Goal: Information Seeking & Learning: Learn about a topic

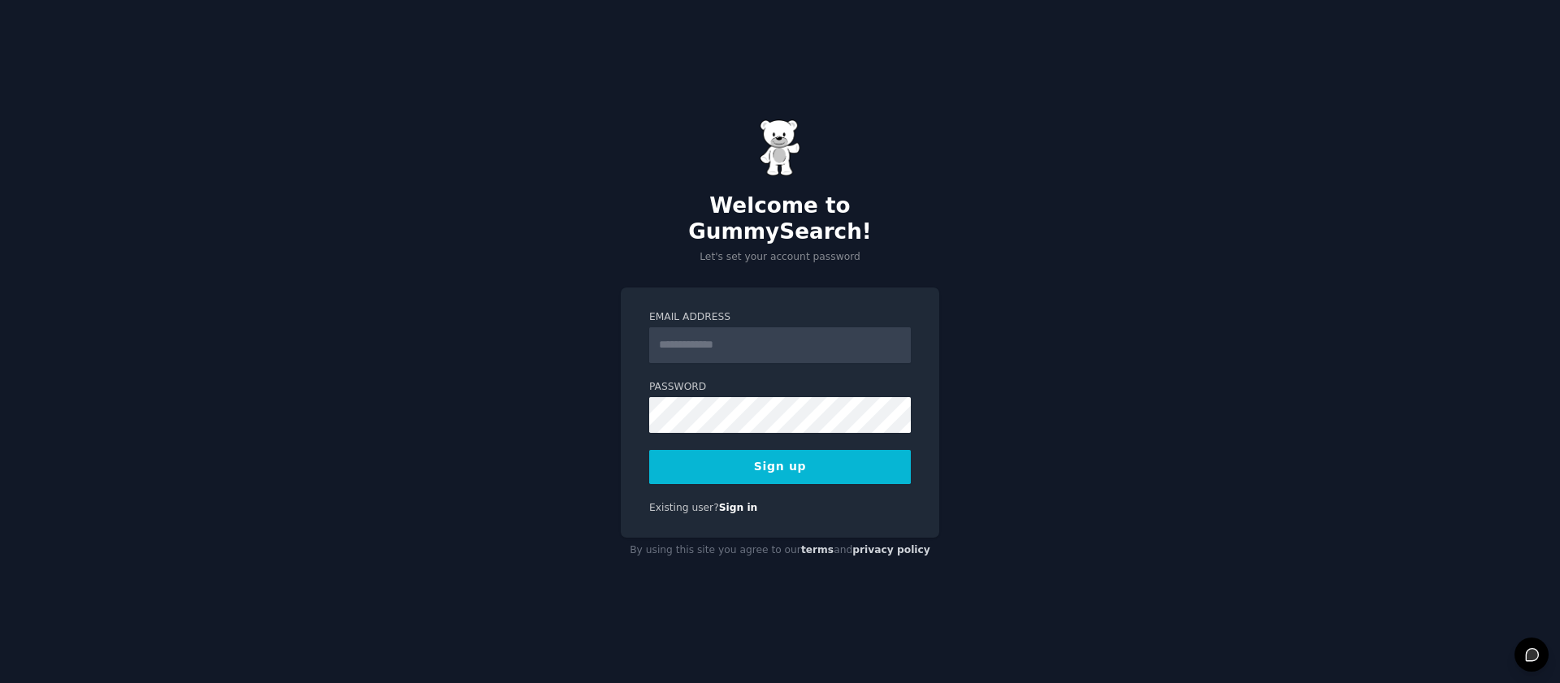
click at [720, 340] on input "Email Address" at bounding box center [780, 345] width 262 height 36
click at [780, 337] on input "Email Address" at bounding box center [780, 345] width 262 height 36
click at [783, 332] on input "Email Address" at bounding box center [780, 345] width 262 height 36
type input "**********"
click at [770, 462] on button "Sign up" at bounding box center [780, 467] width 262 height 34
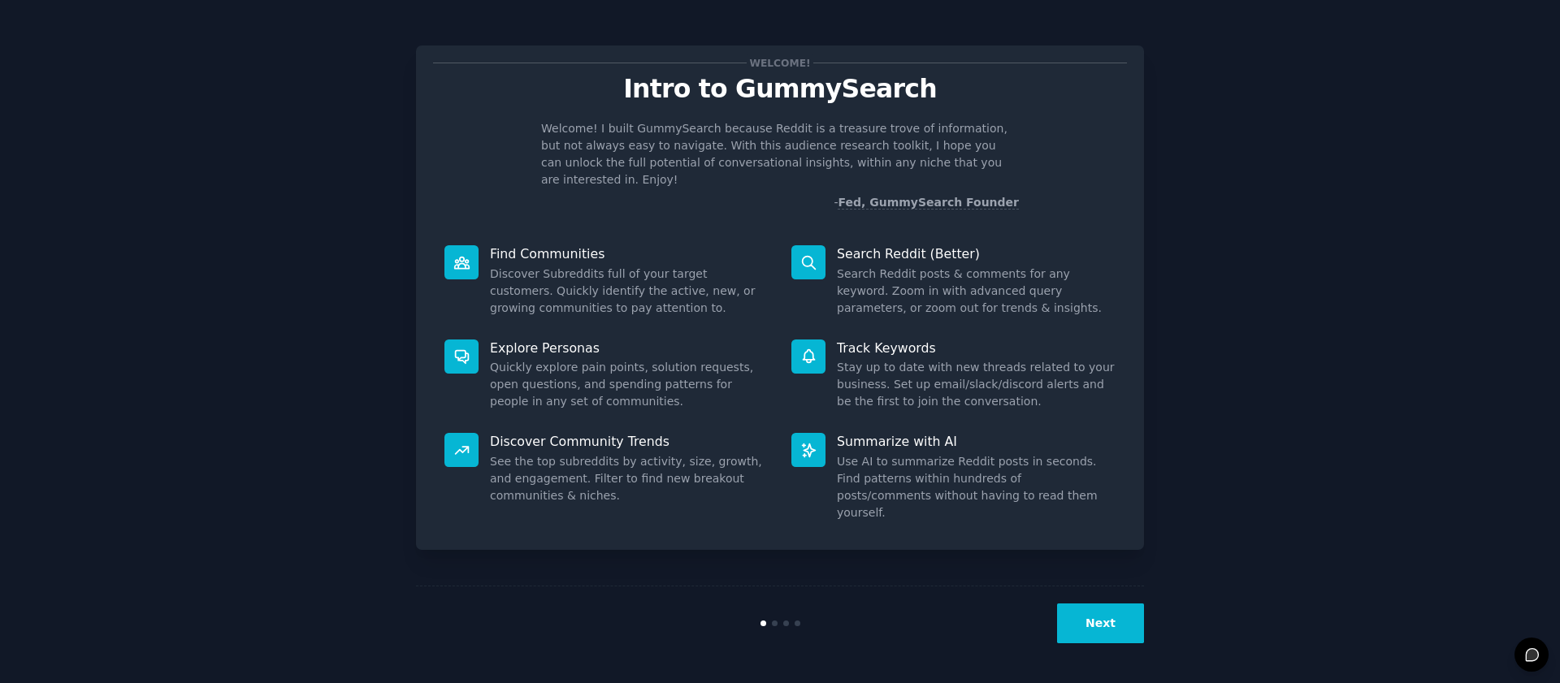
click at [1109, 624] on button "Next" at bounding box center [1100, 624] width 87 height 40
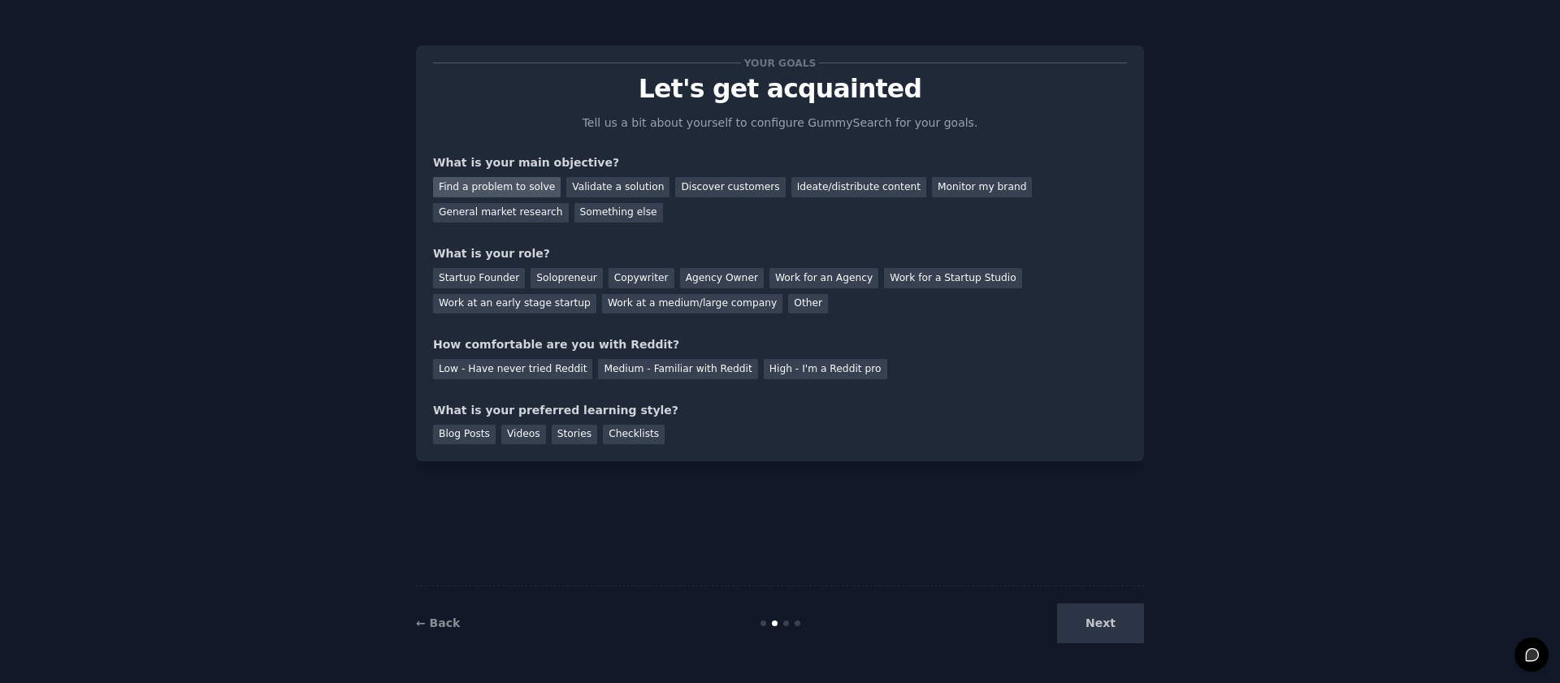
click at [514, 181] on div "Find a problem to solve" at bounding box center [497, 187] width 128 height 20
click at [600, 192] on div "Validate a solution" at bounding box center [617, 187] width 103 height 20
click at [518, 186] on div "Find a problem to solve" at bounding box center [497, 187] width 128 height 20
click at [694, 238] on div "Your goals Let's get acquainted Tell us a bit about yourself to configure Gummy…" at bounding box center [780, 254] width 694 height 382
click at [476, 182] on div "Find a problem to solve" at bounding box center [497, 187] width 128 height 20
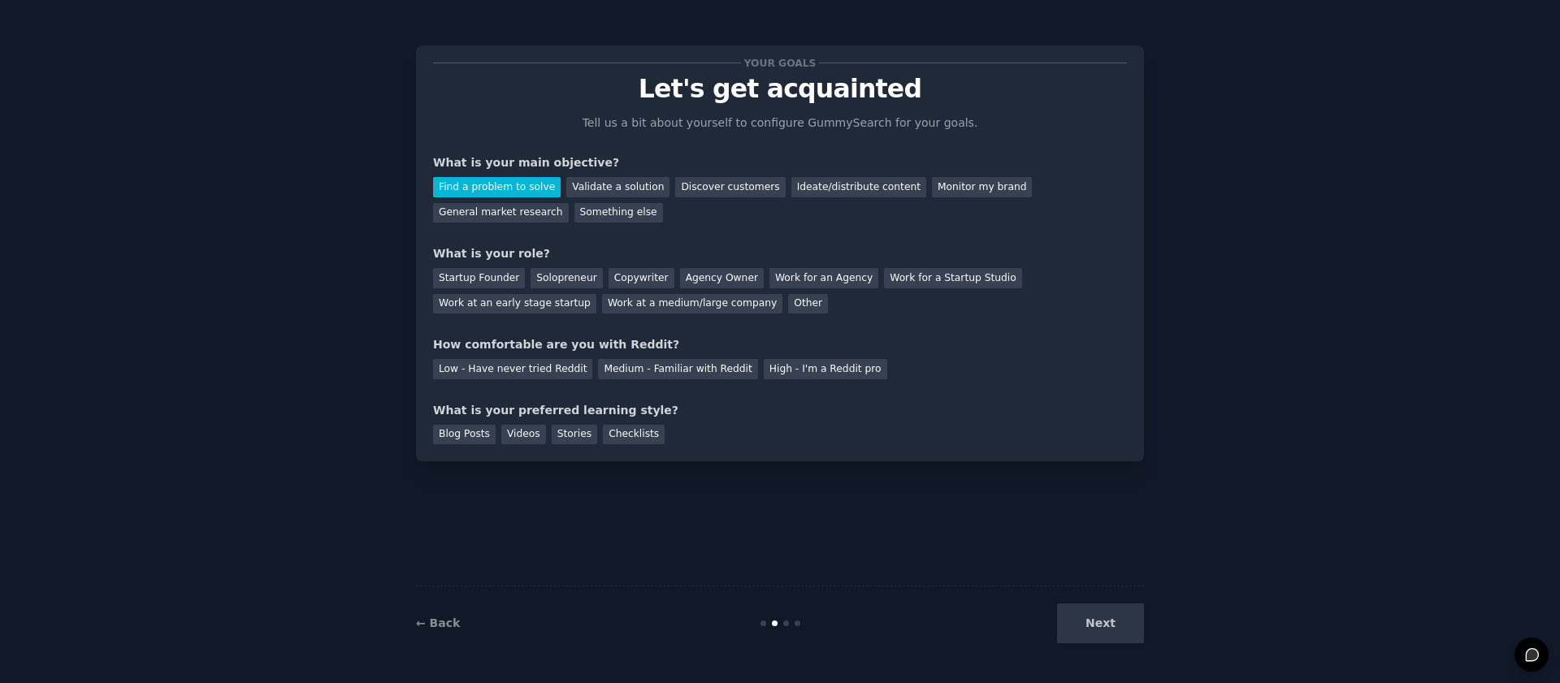
click at [822, 95] on p "Let's get acquainted" at bounding box center [780, 89] width 694 height 28
click at [761, 501] on div "Your goals Let's get acquainted Tell us a bit about yourself to configure Gummy…" at bounding box center [780, 342] width 728 height 638
click at [521, 366] on div "Low - Have never tried Reddit" at bounding box center [512, 369] width 159 height 20
click at [633, 375] on div "Medium - Familiar with Reddit" at bounding box center [677, 369] width 159 height 20
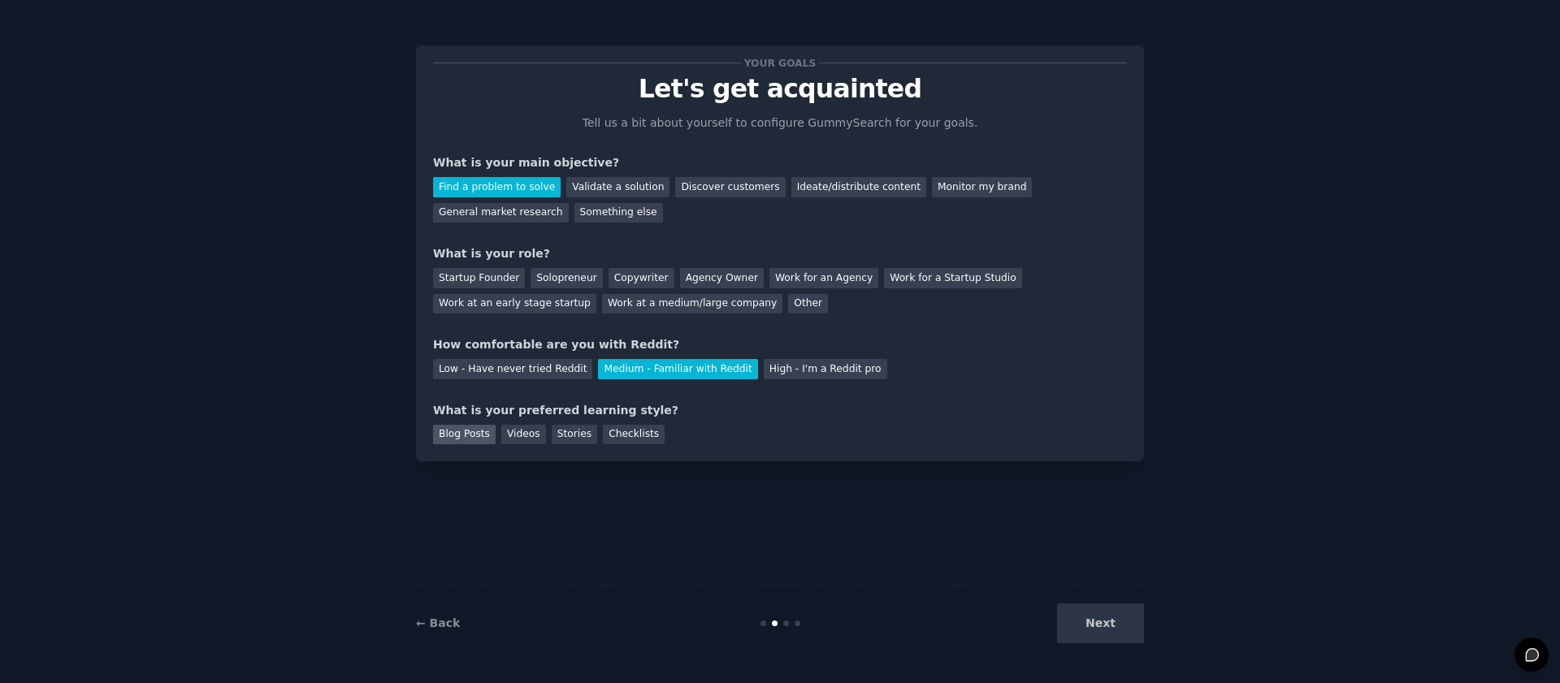
click at [478, 429] on div "Blog Posts" at bounding box center [464, 435] width 63 height 20
click at [557, 280] on div "Solopreneur" at bounding box center [567, 278] width 72 height 20
click at [1095, 627] on button "Next" at bounding box center [1100, 624] width 87 height 40
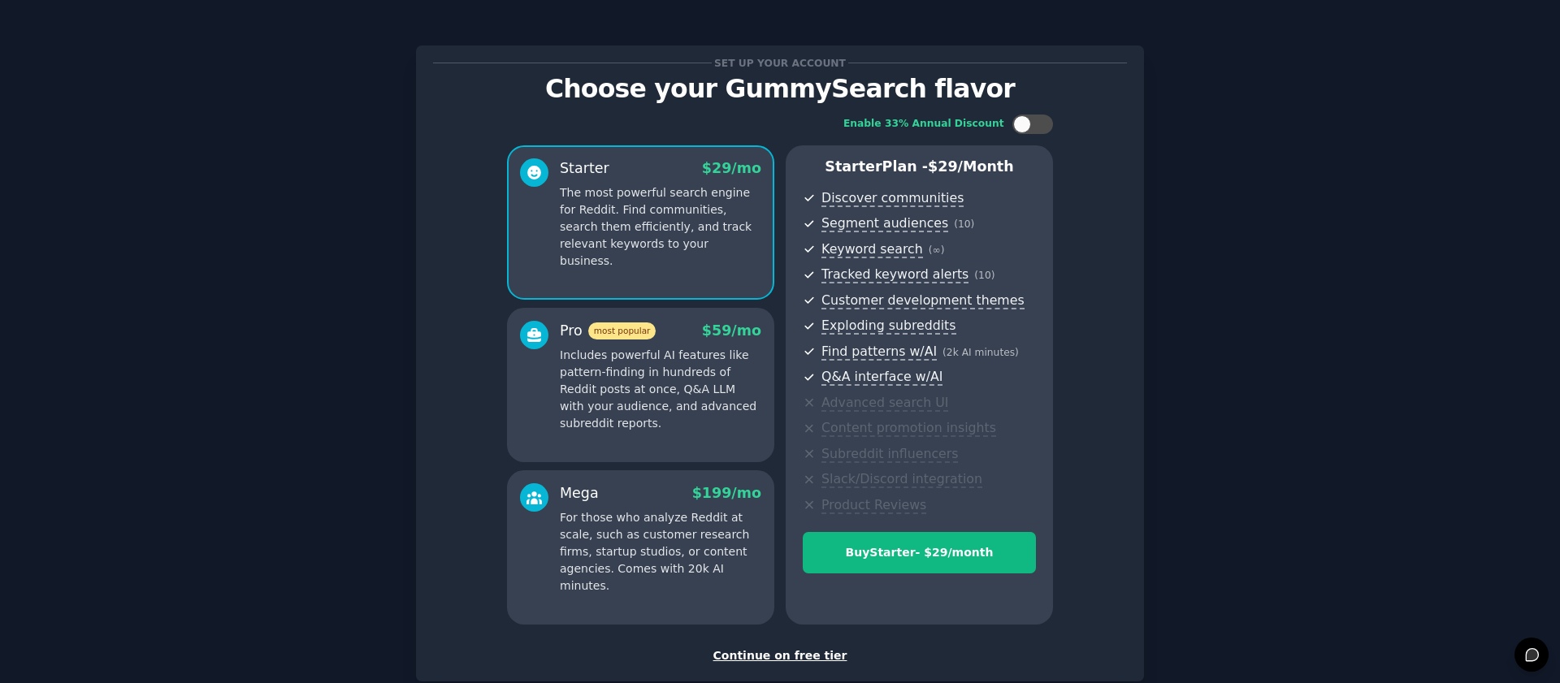
click at [540, 390] on div at bounding box center [534, 376] width 28 height 111
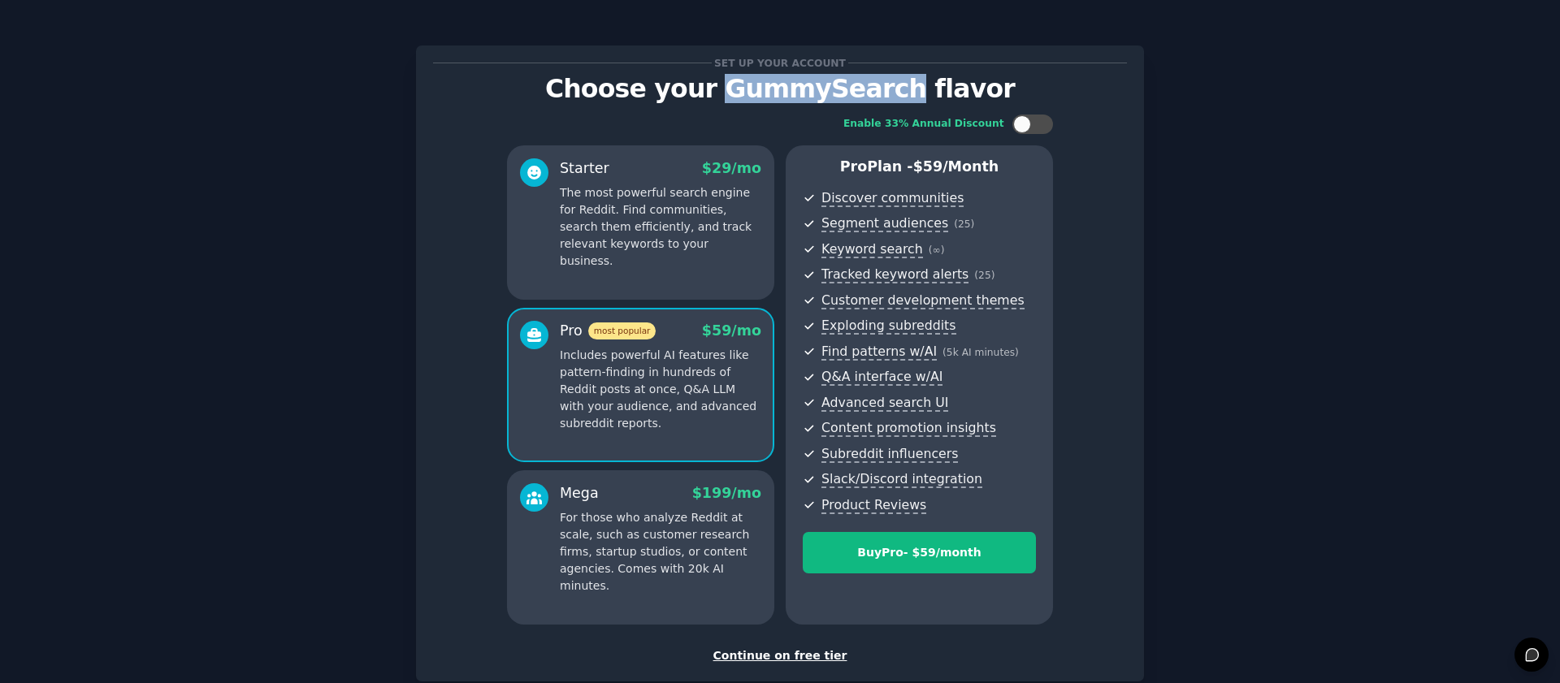
drag, startPoint x: 732, startPoint y: 93, endPoint x: 905, endPoint y: 93, distance: 173.1
click at [905, 93] on p "Choose your GummySearch flavor" at bounding box center [780, 89] width 694 height 28
copy p "GummySearch"
click at [1034, 126] on div at bounding box center [1033, 125] width 41 height 20
click at [1034, 126] on div at bounding box center [1043, 124] width 18 height 18
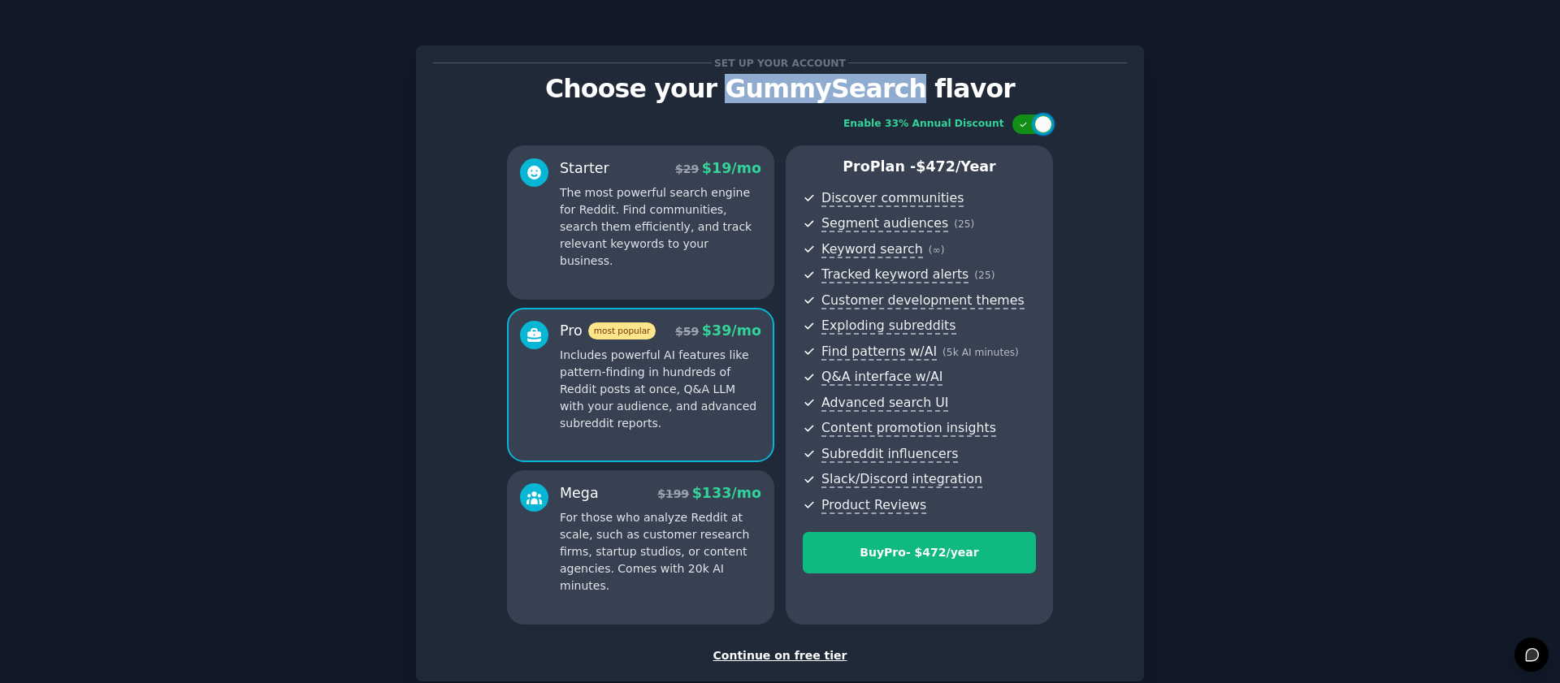
checkbox input "false"
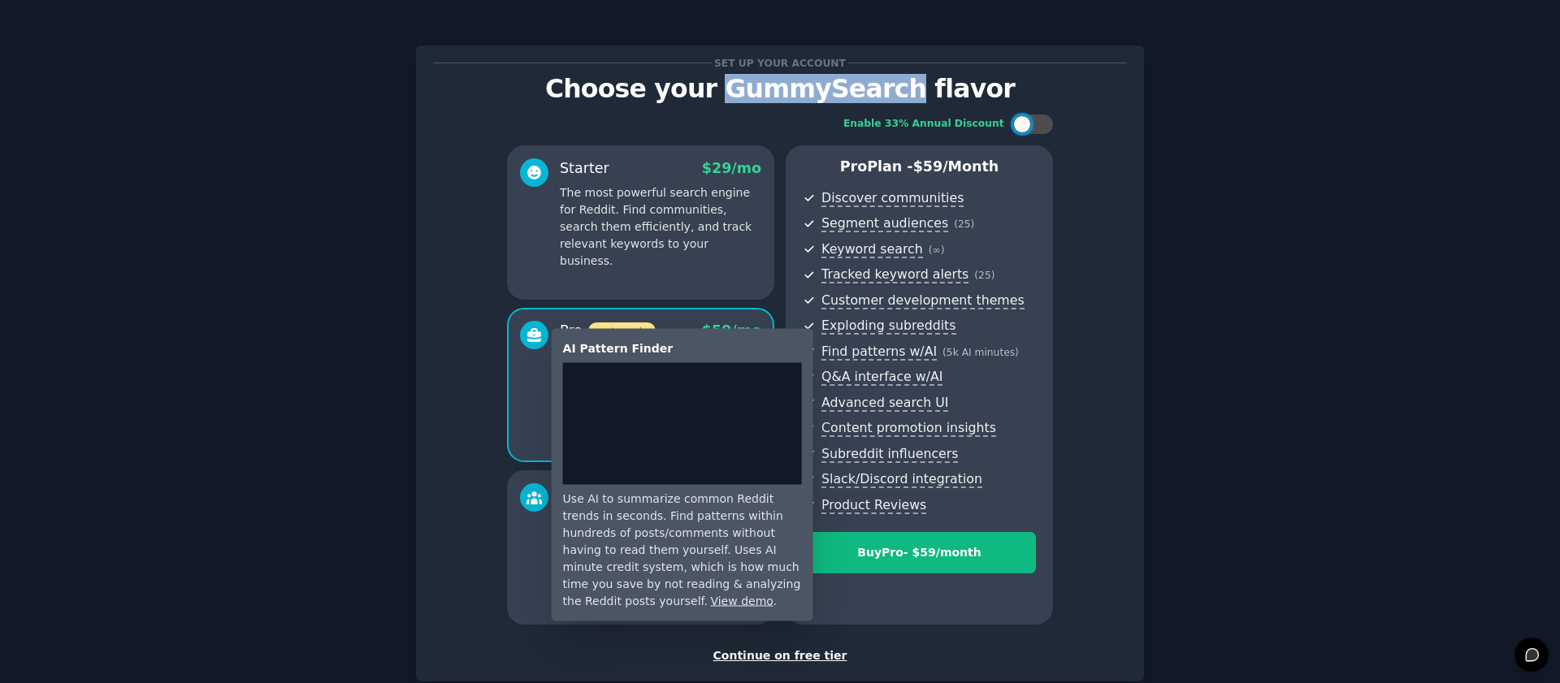
scroll to position [96, 0]
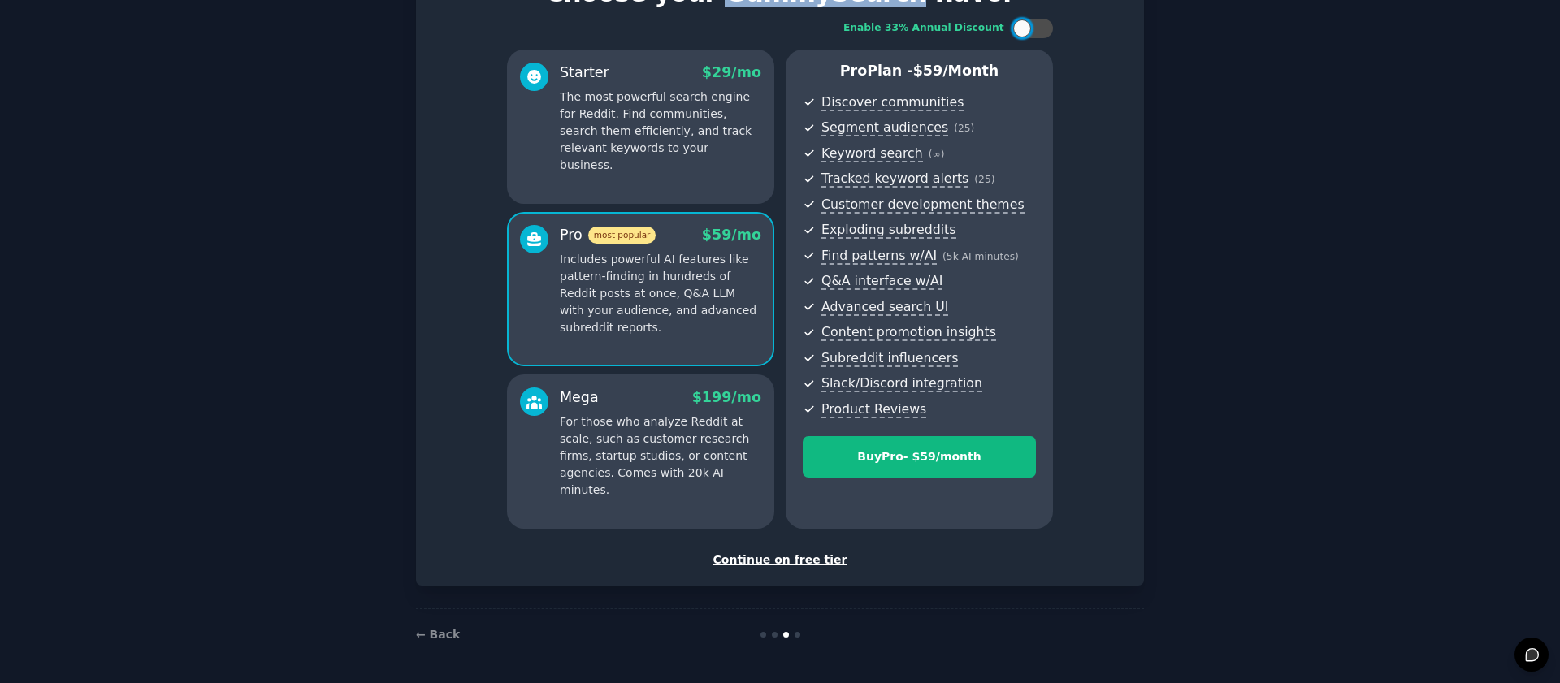
click at [791, 562] on div "Continue on free tier" at bounding box center [780, 560] width 694 height 17
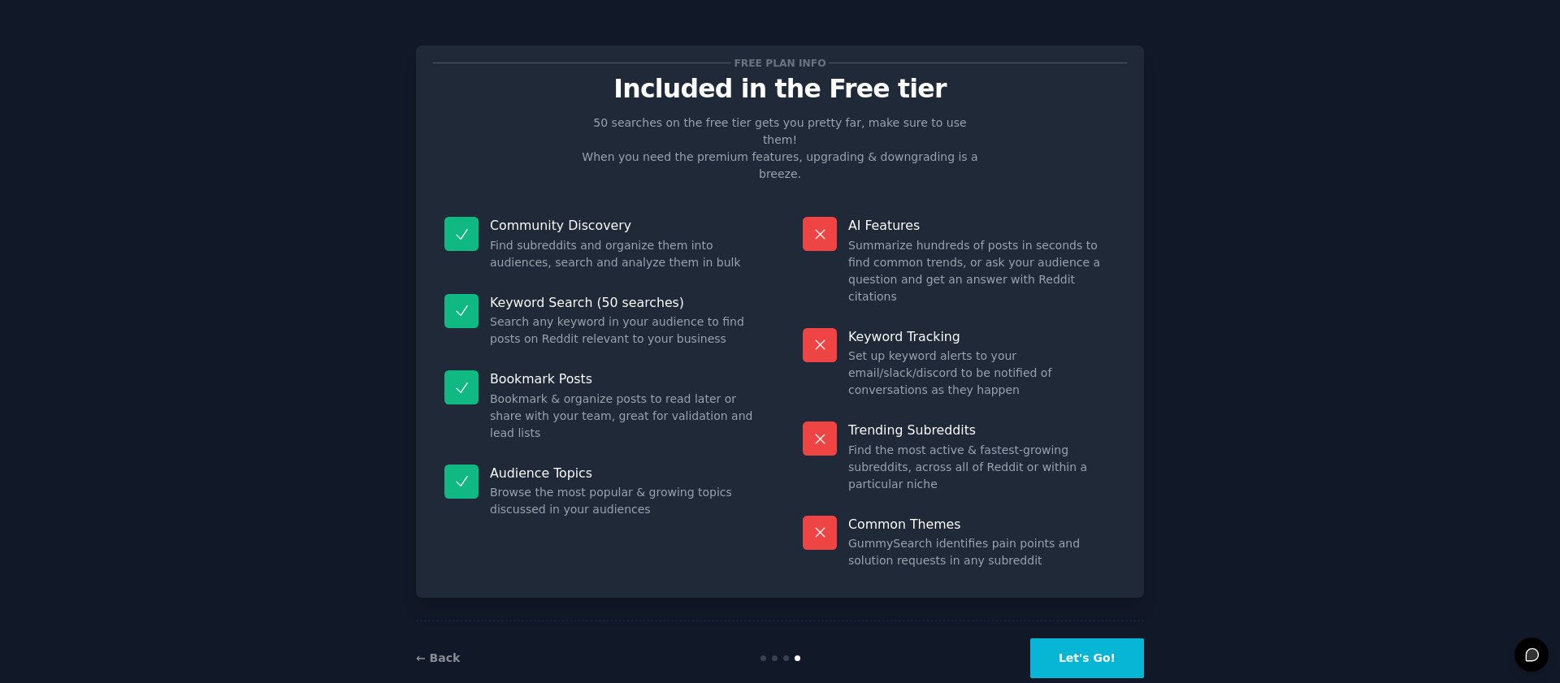
click at [1089, 639] on button "Let's Go!" at bounding box center [1087, 659] width 114 height 40
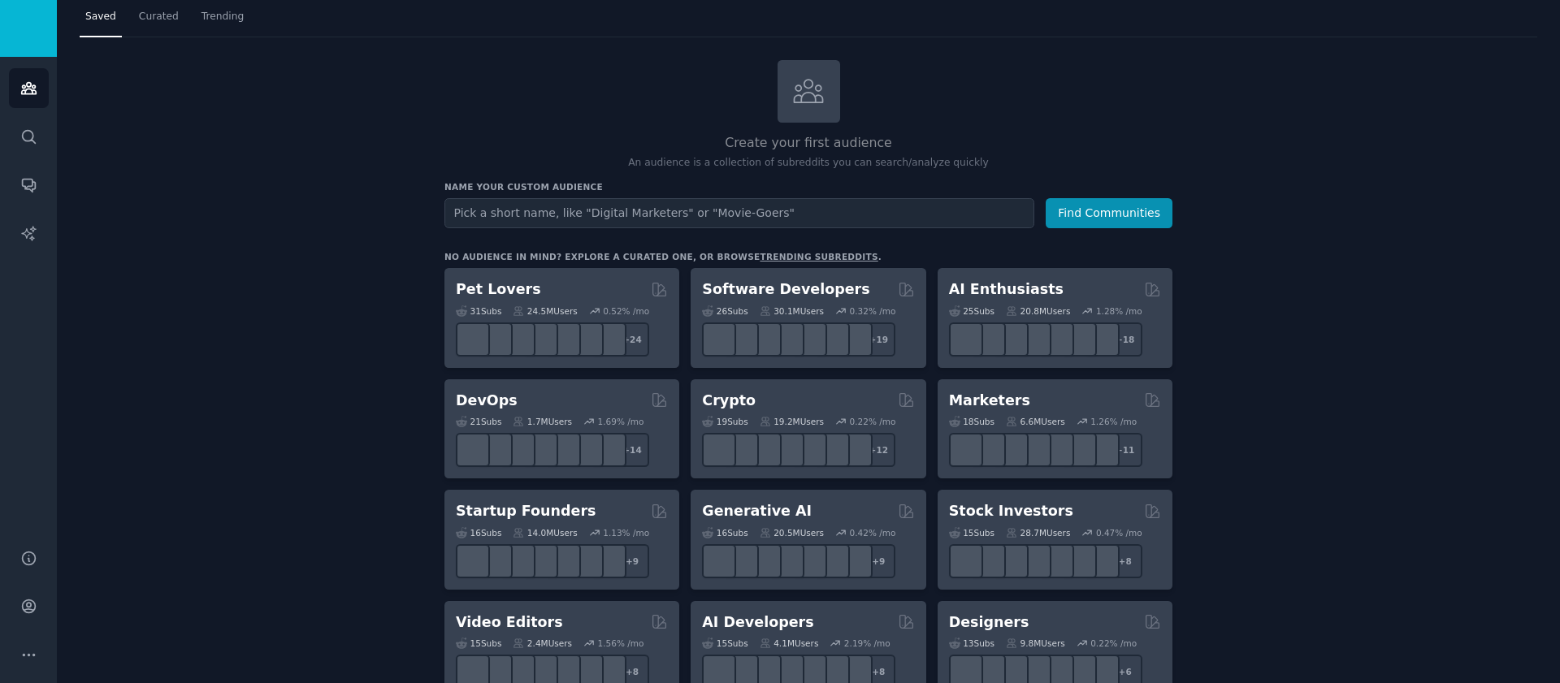
scroll to position [47, 0]
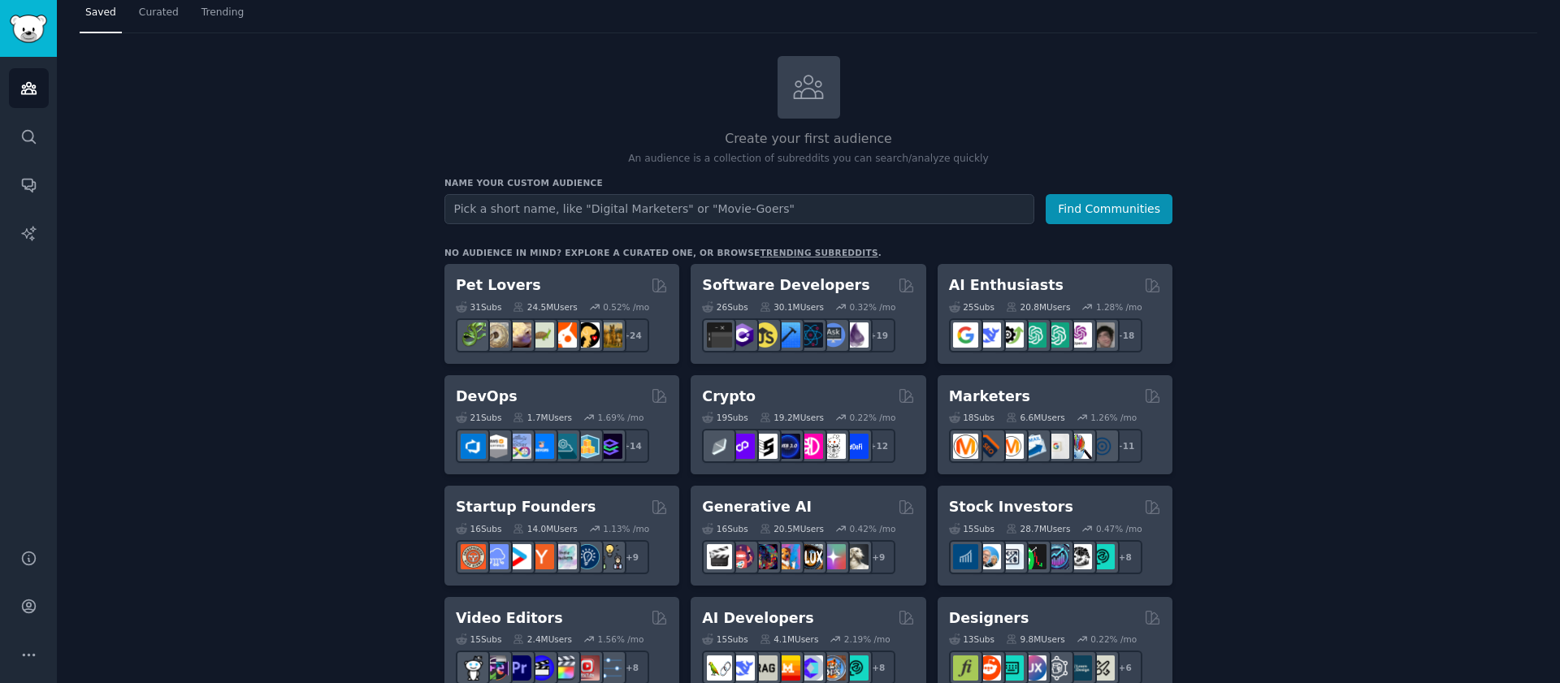
click at [797, 248] on link "trending subreddits" at bounding box center [819, 253] width 118 height 10
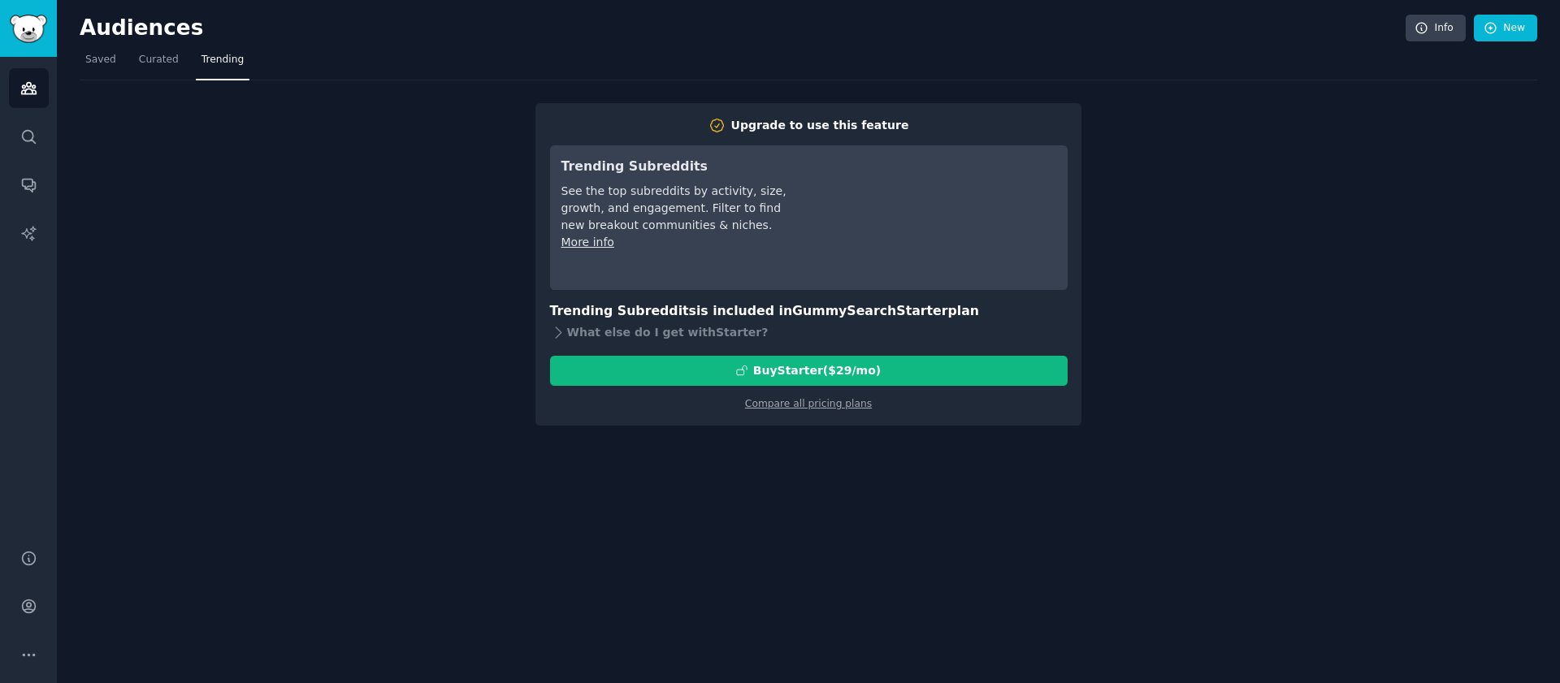
click at [442, 261] on div "Upgrade to use this feature Trending Subreddits See the top subreddits by activ…" at bounding box center [809, 252] width 1458 height 345
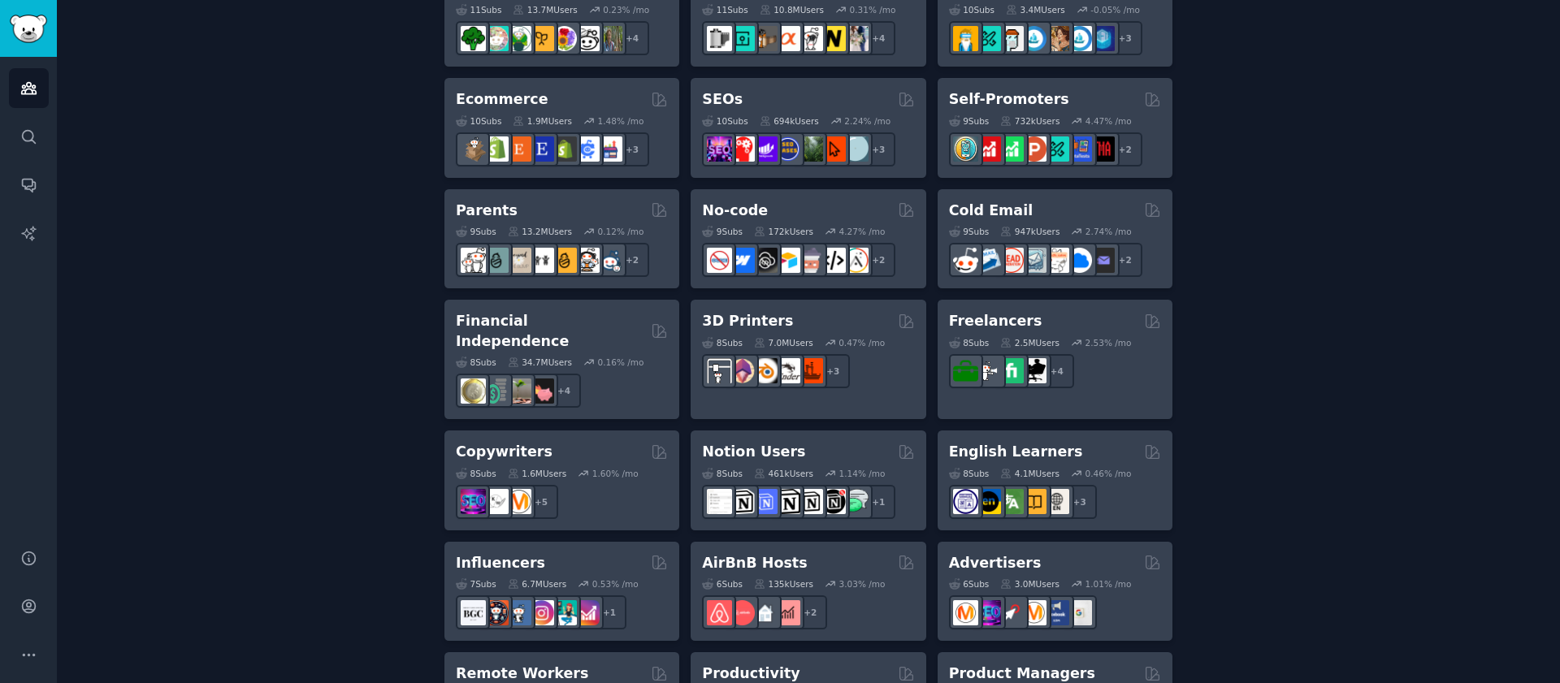
scroll to position [917, 0]
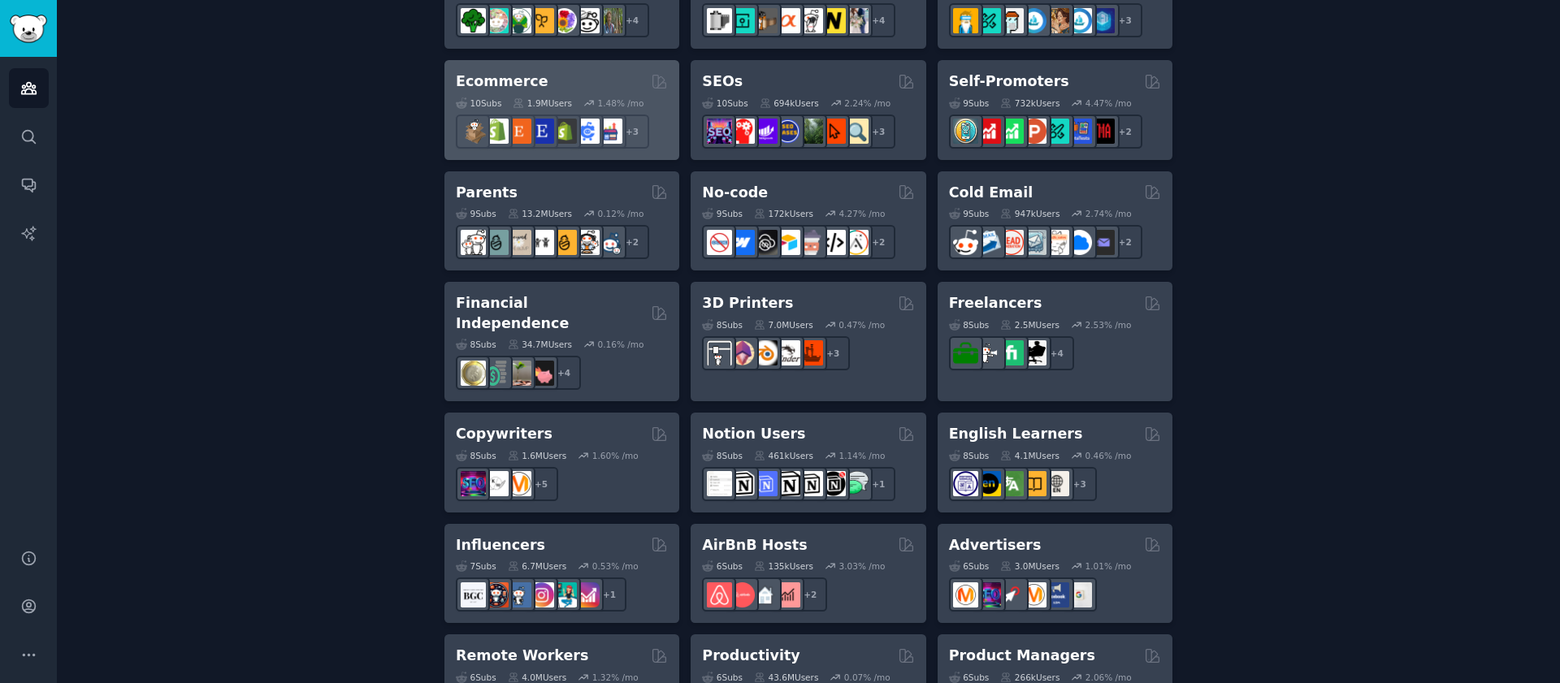
click at [520, 69] on div "Ecommerce 10 Sub s 1.9M Users 1.48 % /mo r/shopify + 3" at bounding box center [562, 110] width 235 height 100
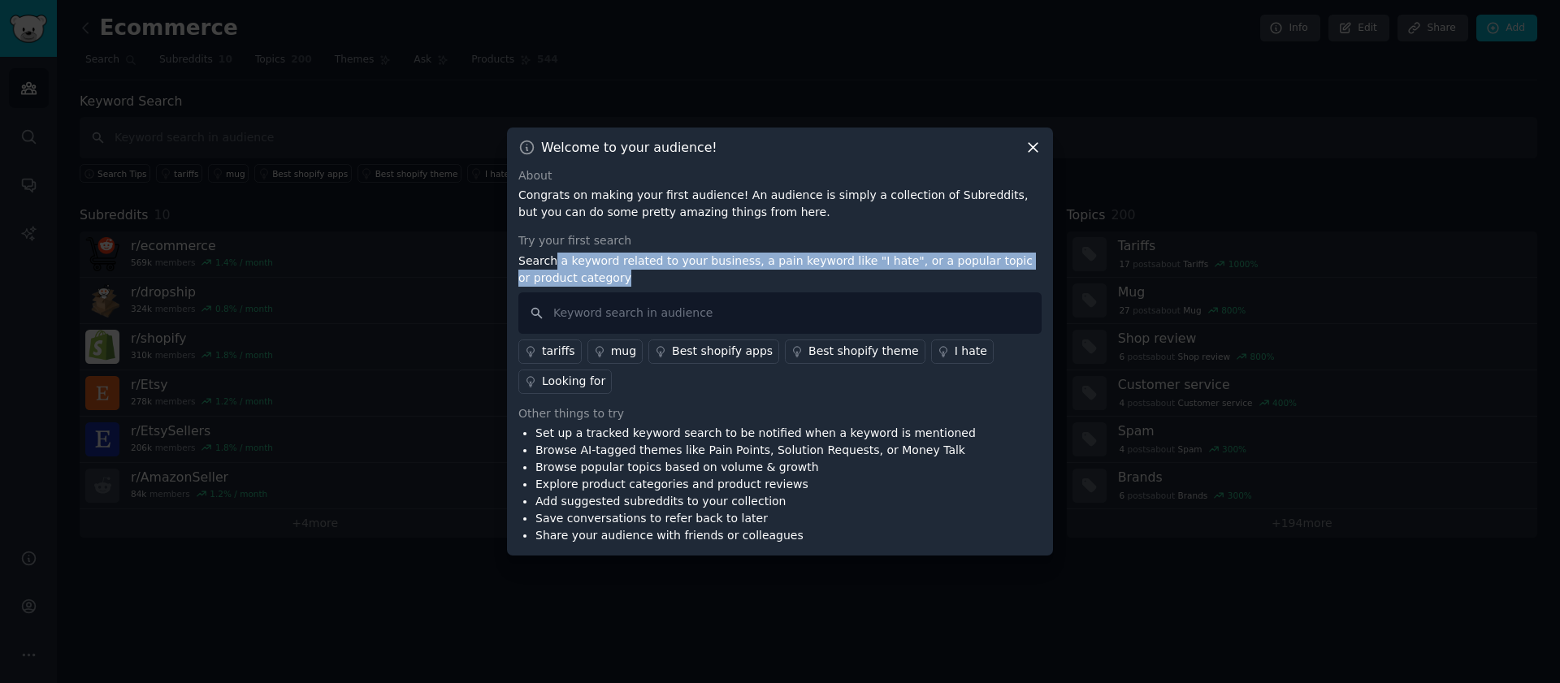
drag, startPoint x: 556, startPoint y: 262, endPoint x: 609, endPoint y: 281, distance: 56.3
click at [609, 281] on p "Search a keyword related to your business, a pain keyword like "I hate", or a p…" at bounding box center [779, 270] width 523 height 34
click at [661, 284] on p "Search a keyword related to your business, a pain keyword like "I hate", or a p…" at bounding box center [779, 270] width 523 height 34
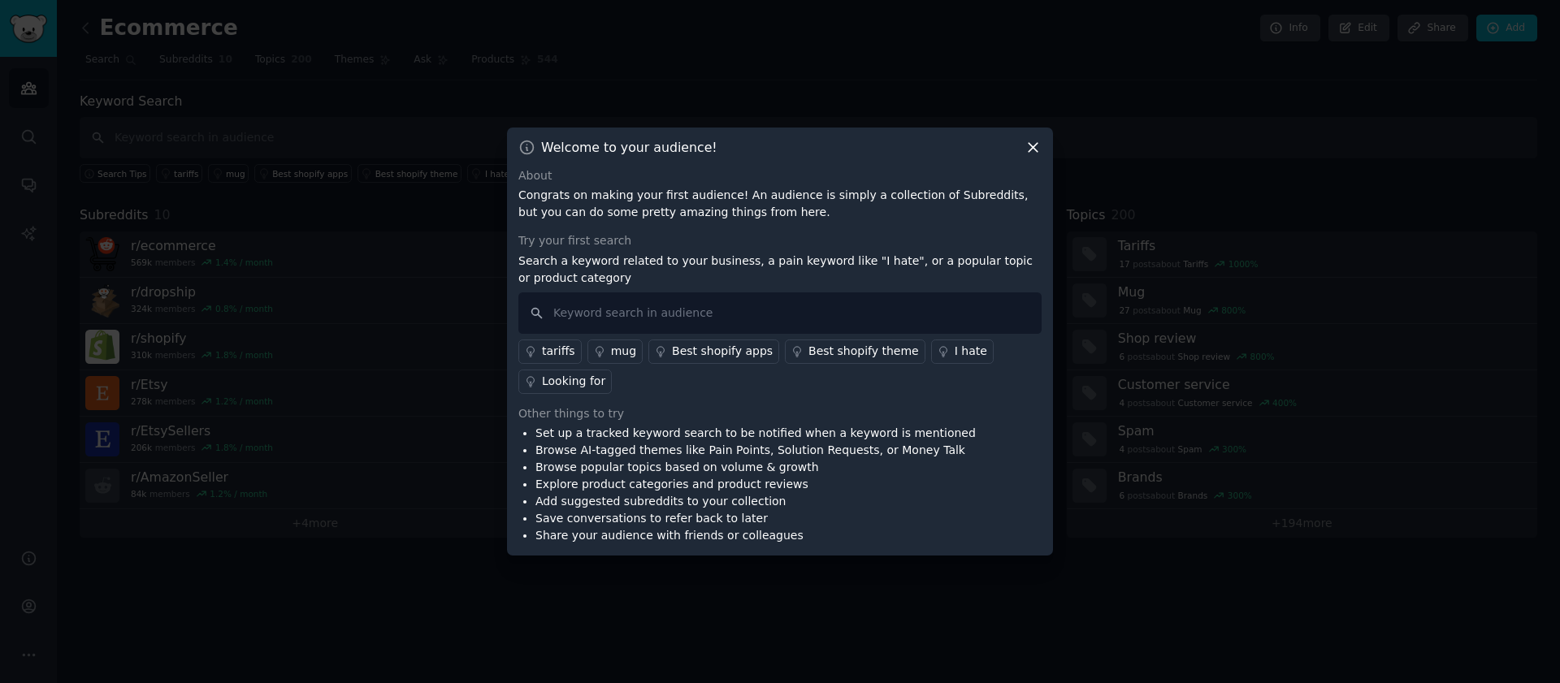
click at [656, 312] on input "text" at bounding box center [779, 313] width 523 height 41
click at [693, 359] on div "Best shopify apps" at bounding box center [722, 351] width 101 height 17
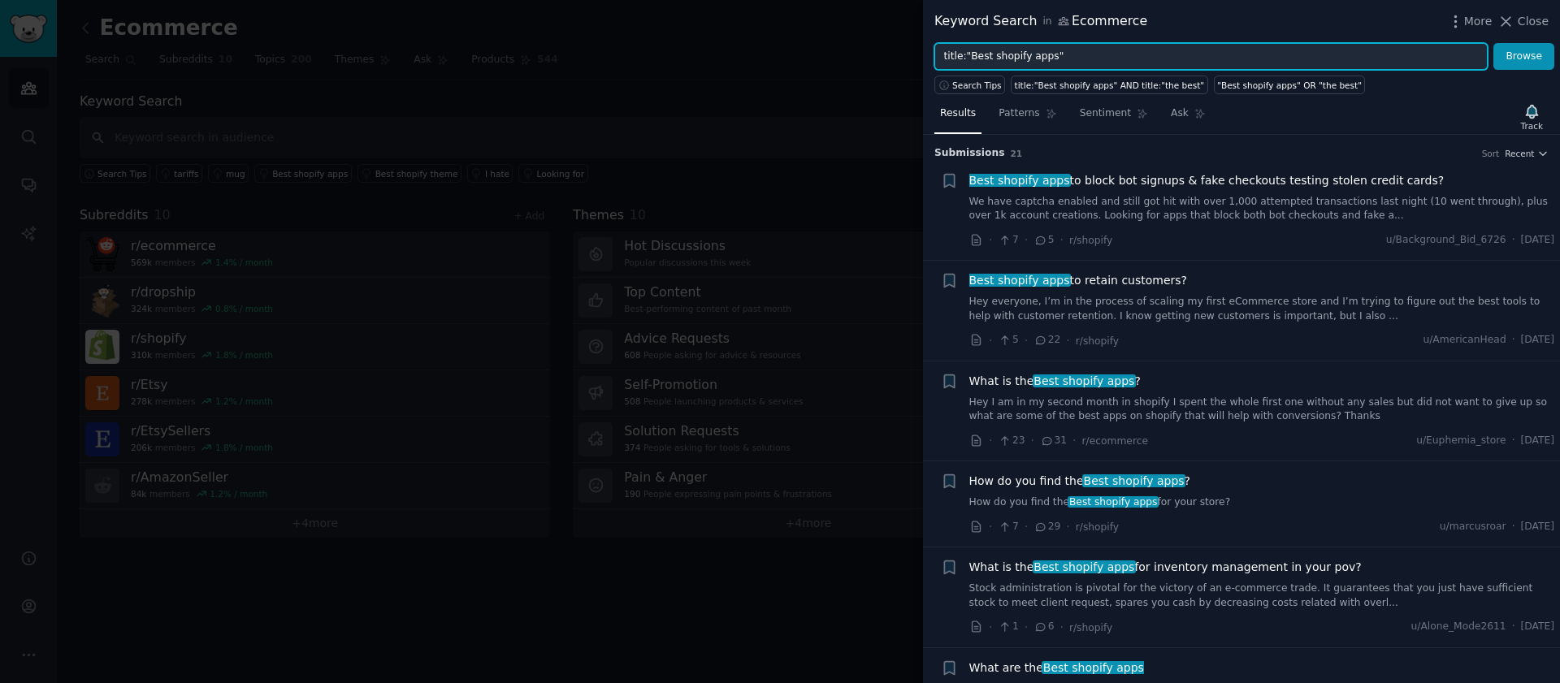
click at [1072, 59] on input "title:"Best shopify apps"" at bounding box center [1211, 57] width 553 height 28
click at [1494, 43] on button "Browse" at bounding box center [1524, 57] width 61 height 28
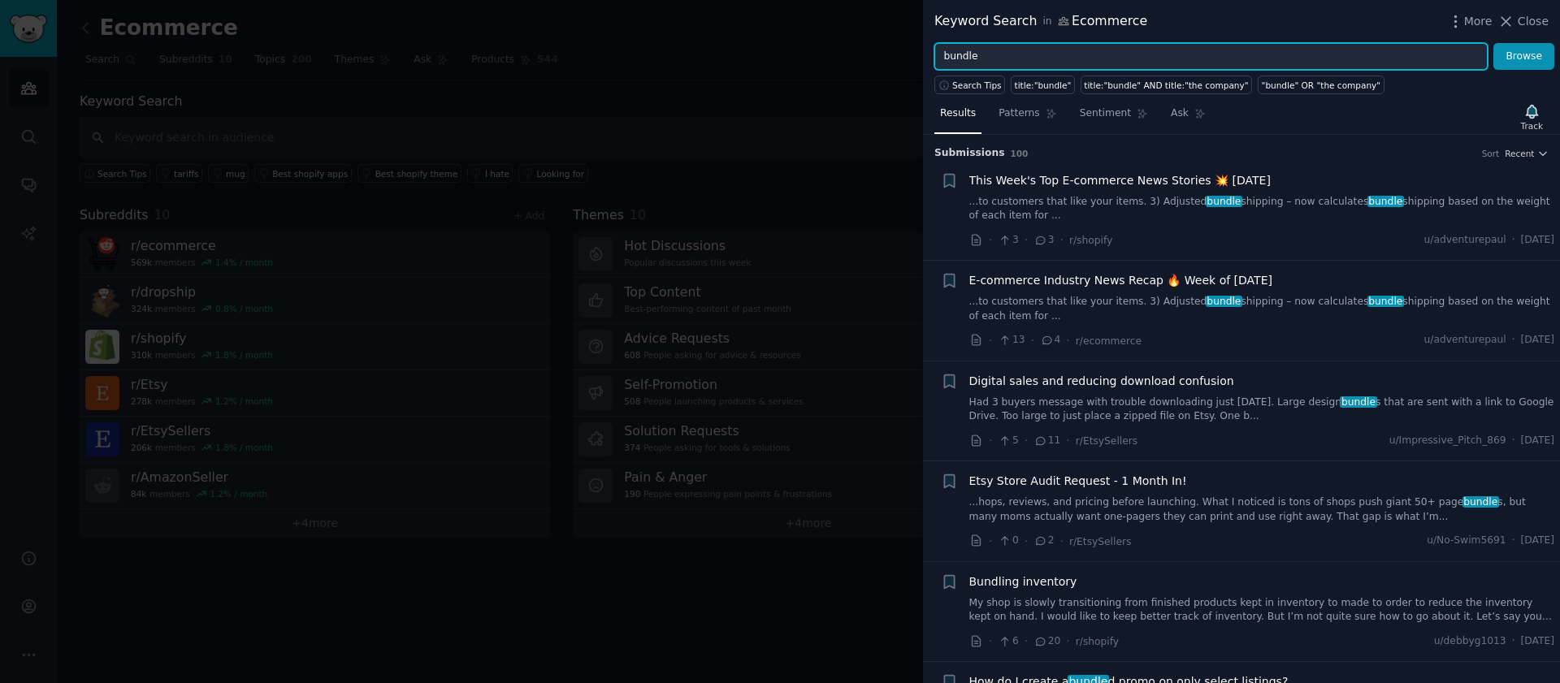
click at [948, 51] on input "bundle" at bounding box center [1211, 57] width 553 height 28
type input "shopify bundle"
click at [1494, 43] on button "Browse" at bounding box center [1524, 57] width 61 height 28
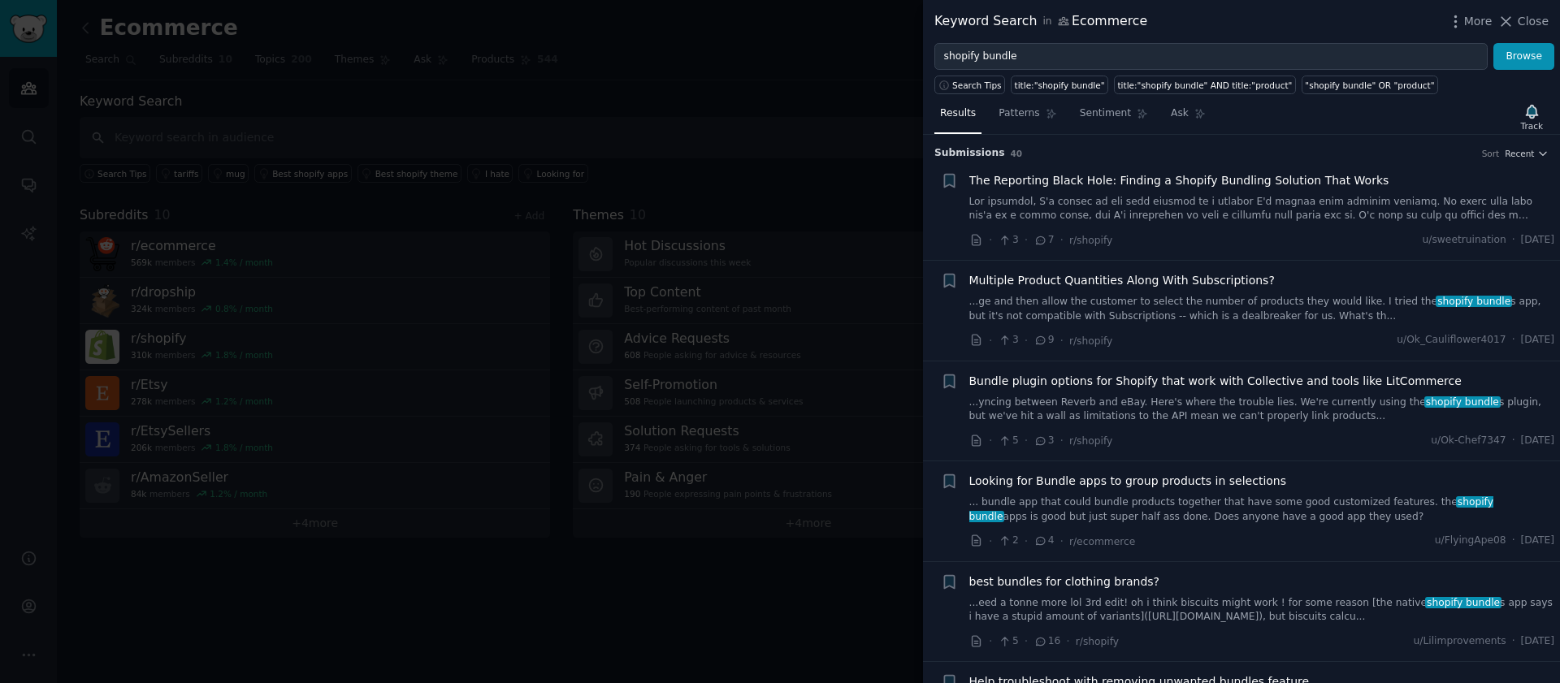
click at [579, 256] on div at bounding box center [780, 341] width 1560 height 683
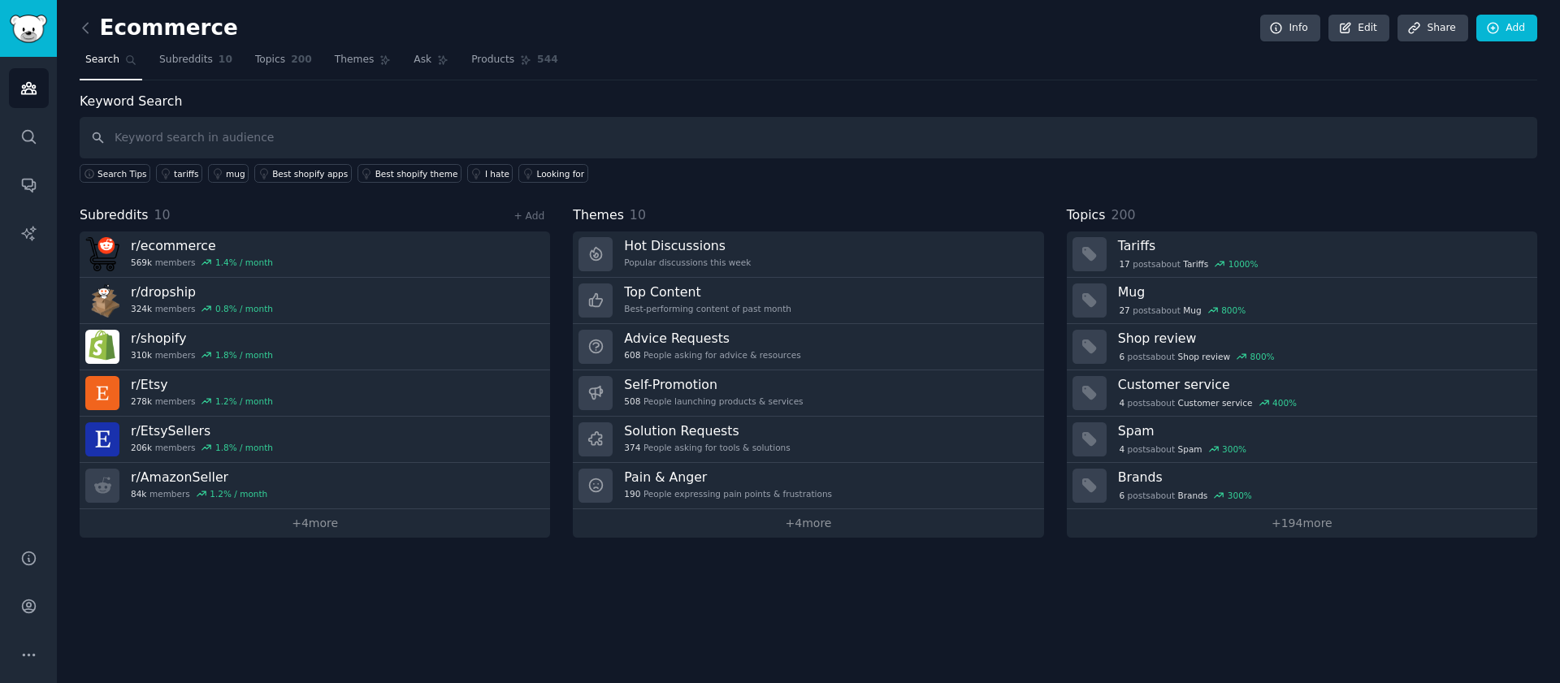
click at [414, 596] on div "Ecommerce Info Edit Share Add Search Subreddits 10 Topics 200 Themes Ask Produc…" at bounding box center [808, 341] width 1503 height 683
click at [80, 33] on icon at bounding box center [85, 28] width 17 height 17
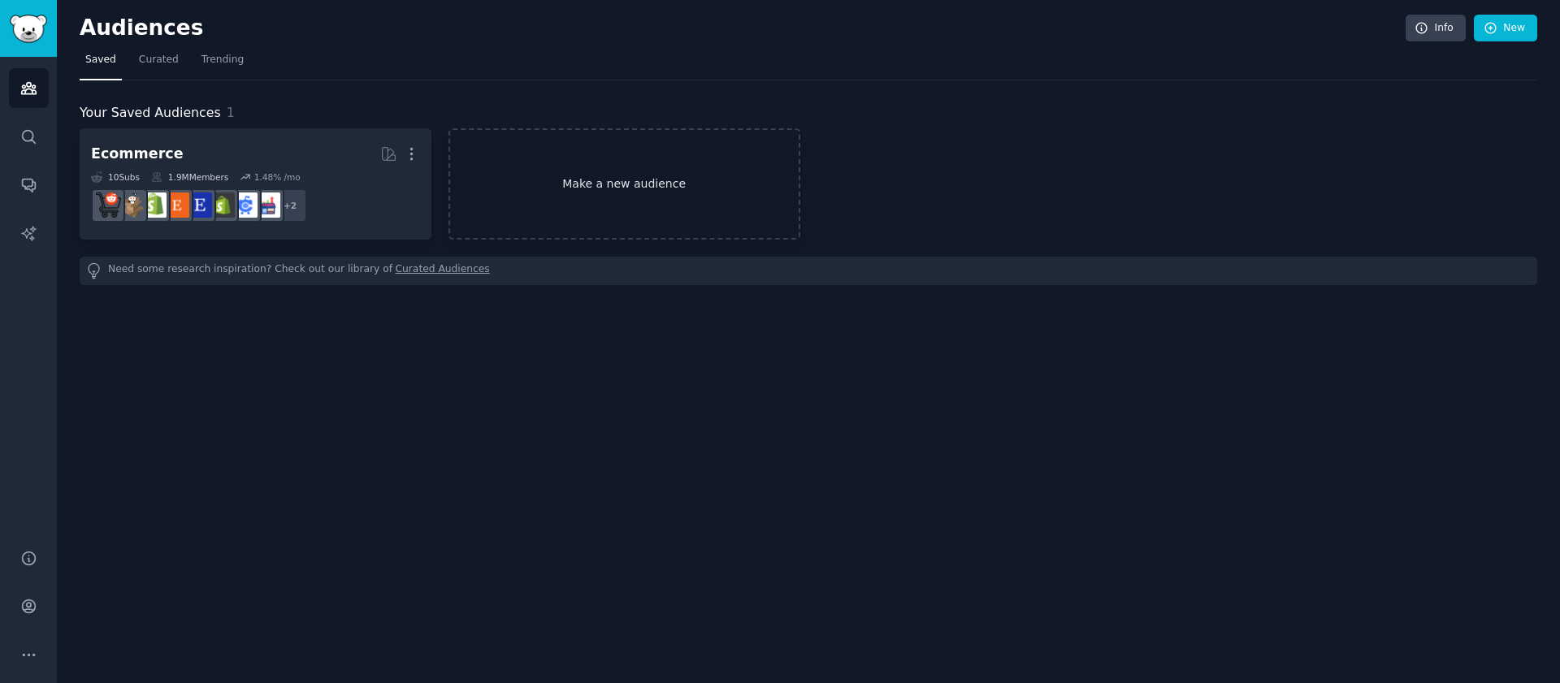
click at [560, 198] on link "Make a new audience" at bounding box center [625, 183] width 352 height 111
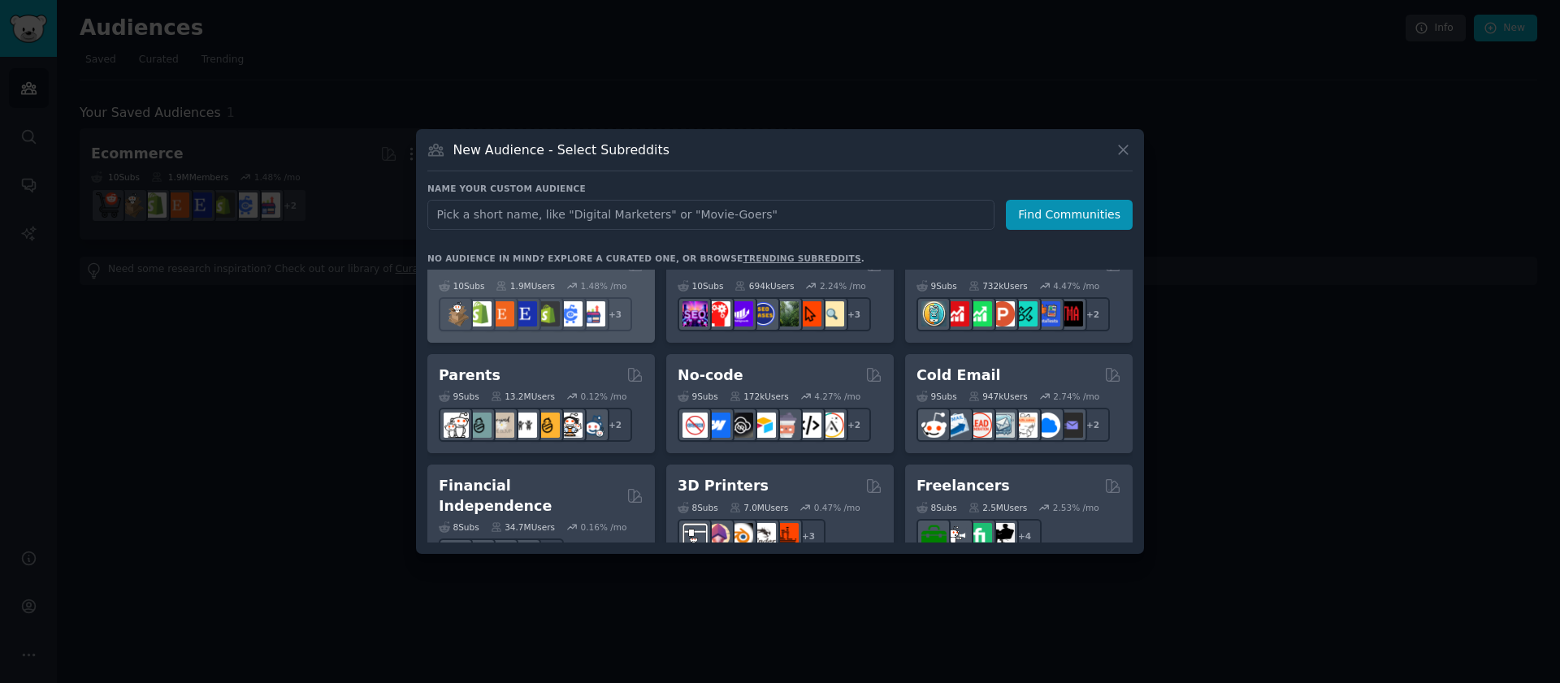
scroll to position [697, 0]
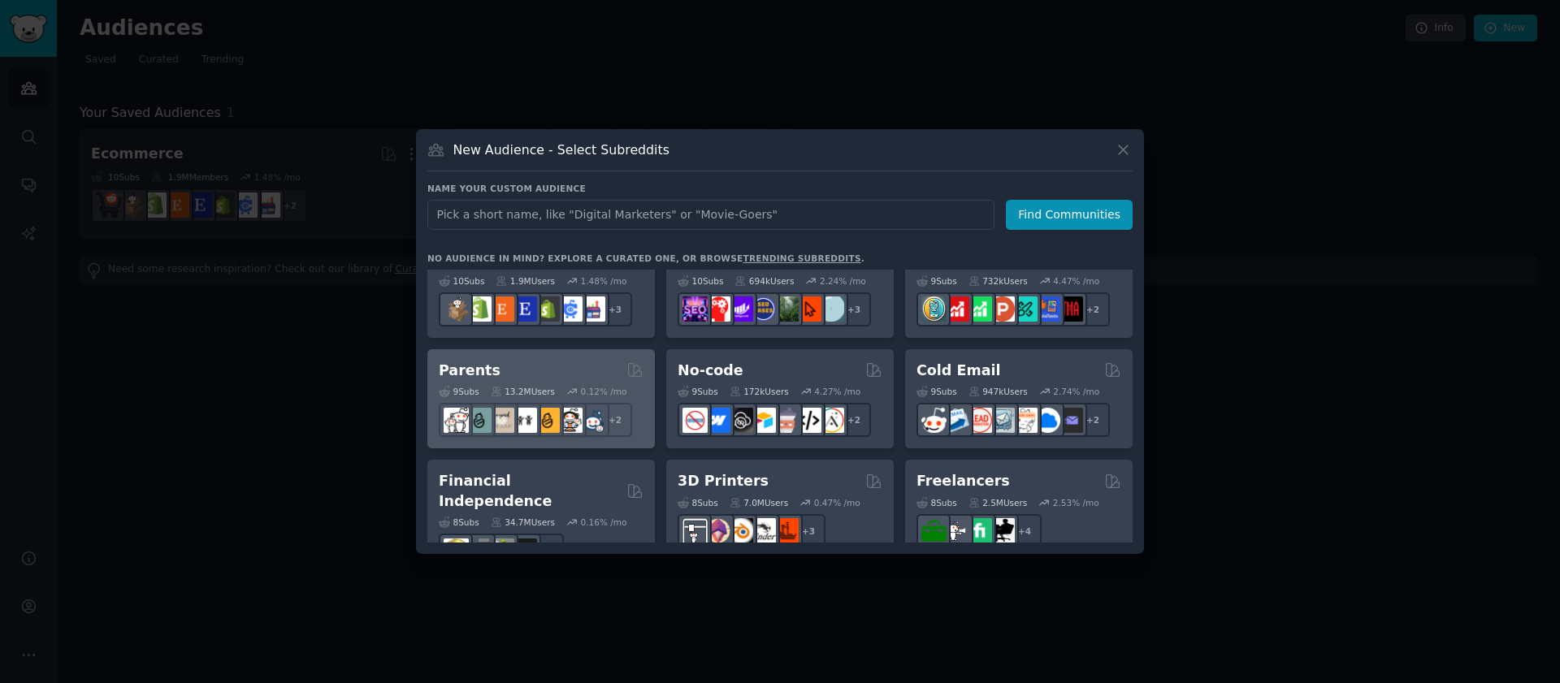
click at [602, 359] on div "Parents 9 Sub s 13.2M Users 0.12 % /mo r/daddit + 2" at bounding box center [541, 399] width 228 height 100
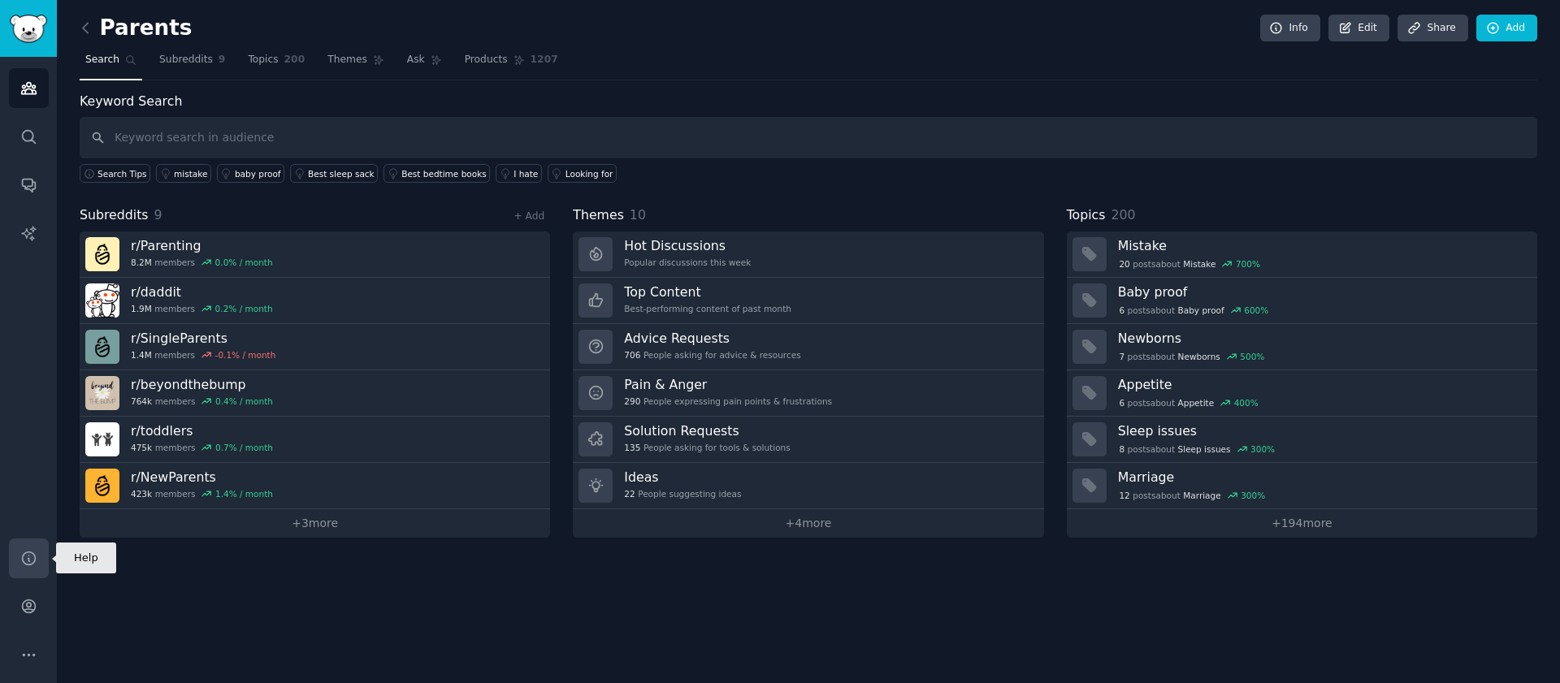
click at [22, 556] on icon "Sidebar" at bounding box center [28, 558] width 13 height 13
